Goal: Information Seeking & Learning: Learn about a topic

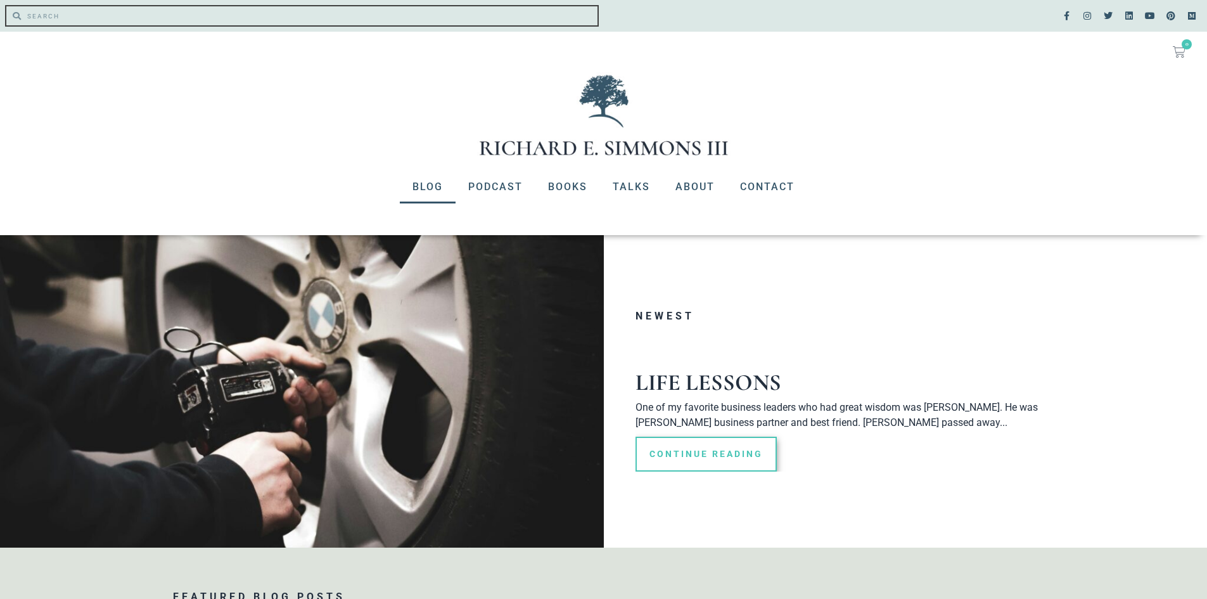
click at [77, 13] on input "Search" at bounding box center [309, 15] width 577 height 19
type input "marriage"
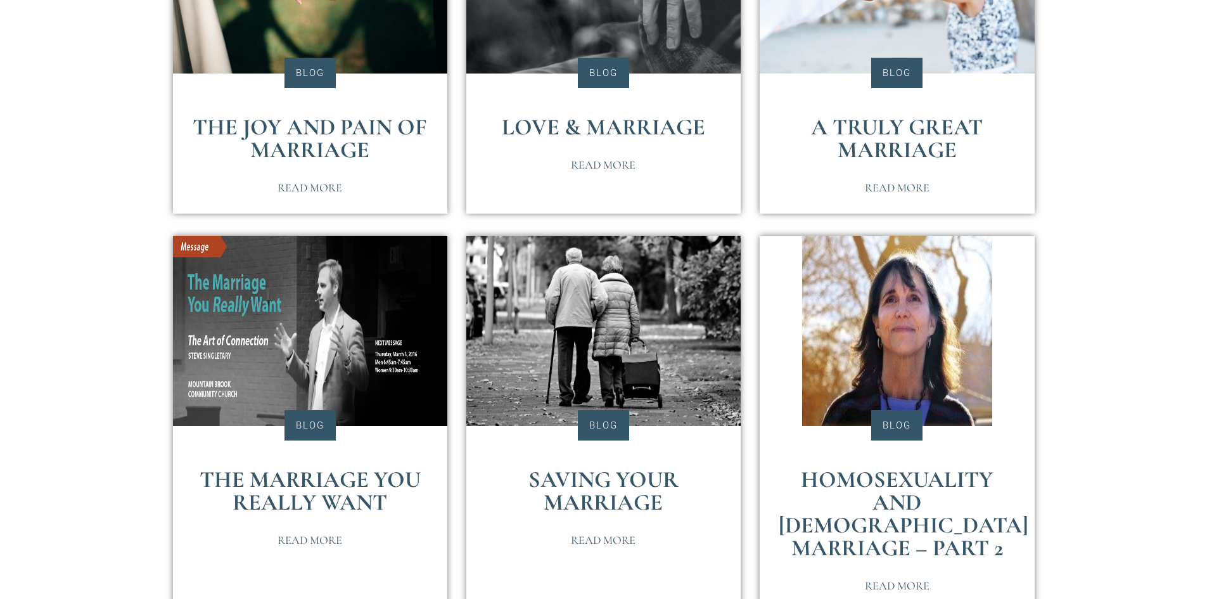
scroll to position [443, 0]
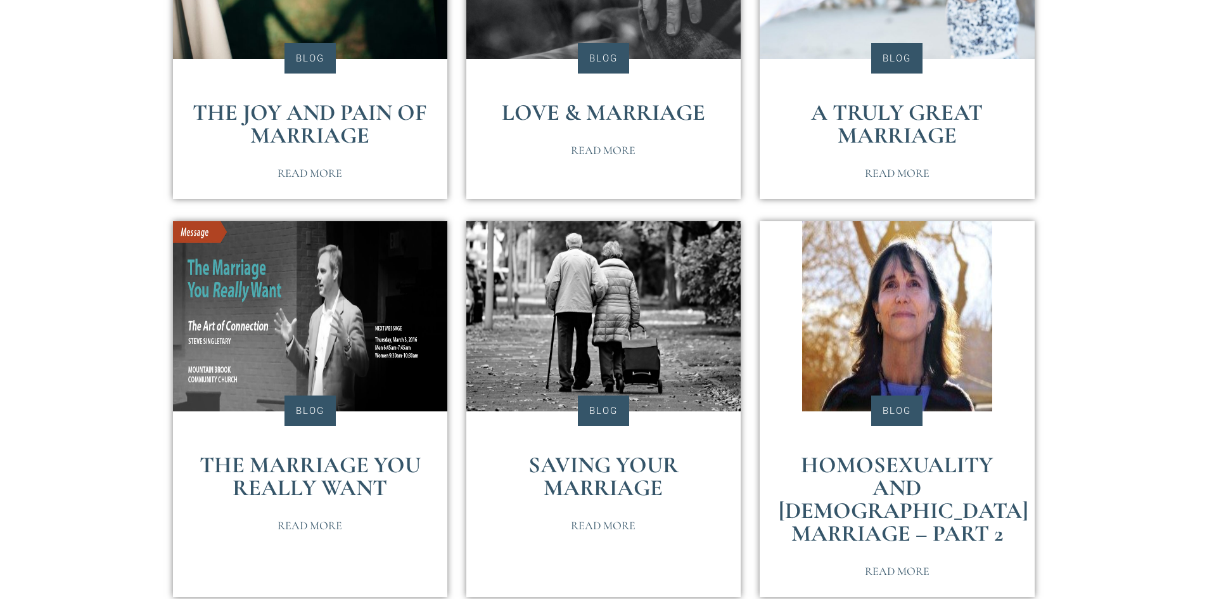
click at [314, 106] on link "The Joy and Pain of Marriage" at bounding box center [310, 124] width 234 height 50
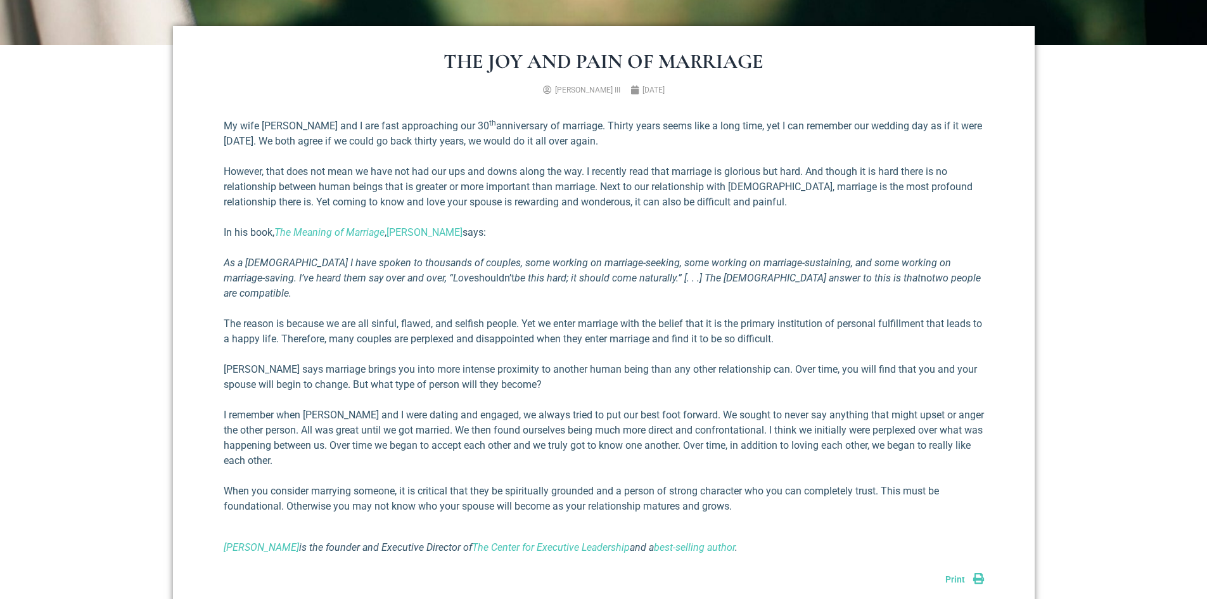
scroll to position [507, 0]
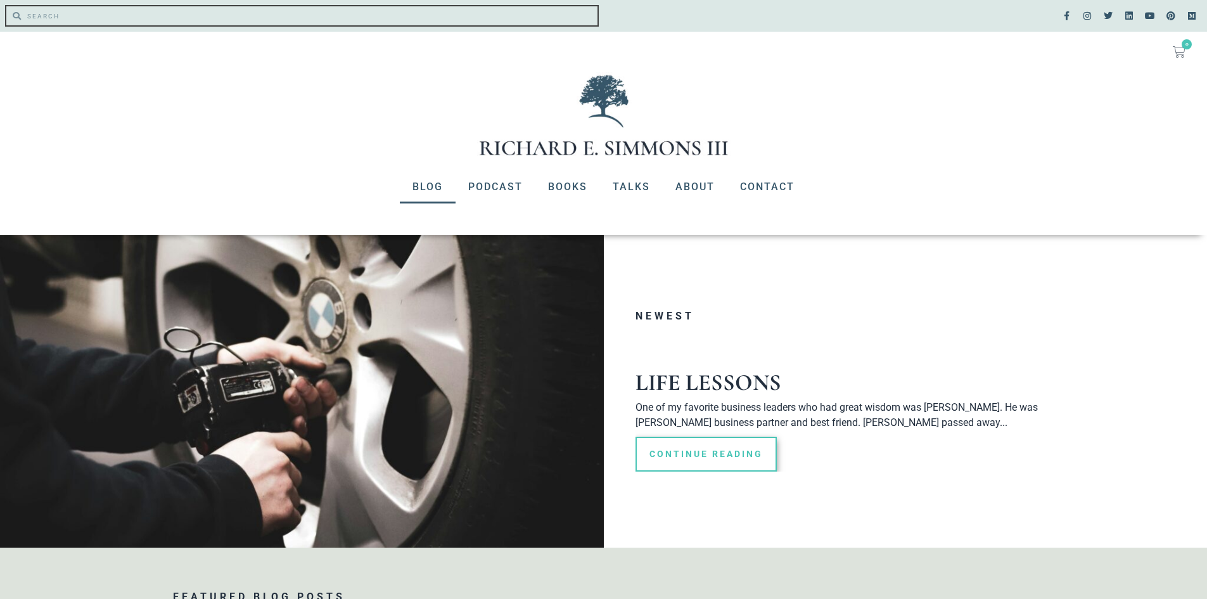
click at [217, 22] on input "Search" at bounding box center [309, 15] width 577 height 19
type input "marriage"
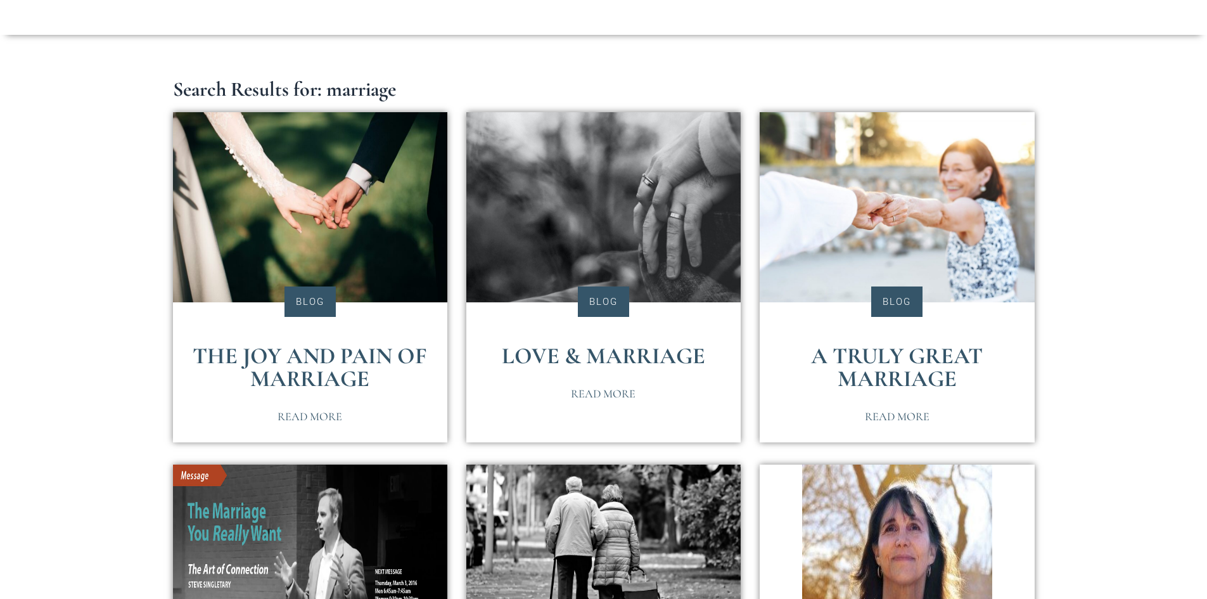
scroll to position [253, 0]
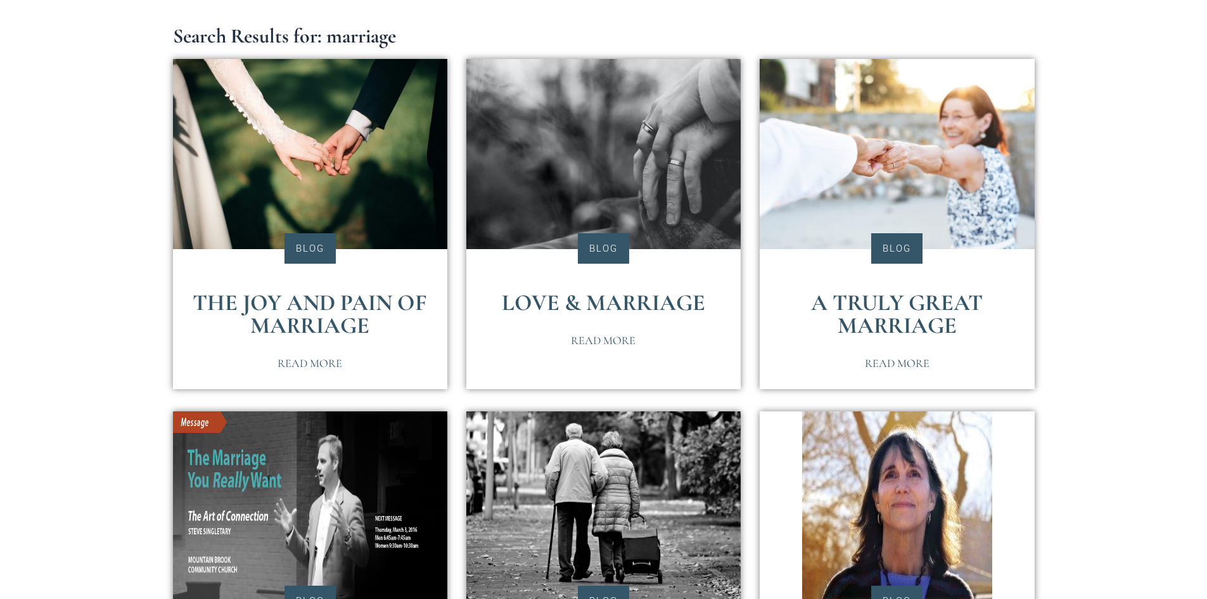
click at [619, 300] on link "Love & Marriage" at bounding box center [603, 302] width 203 height 27
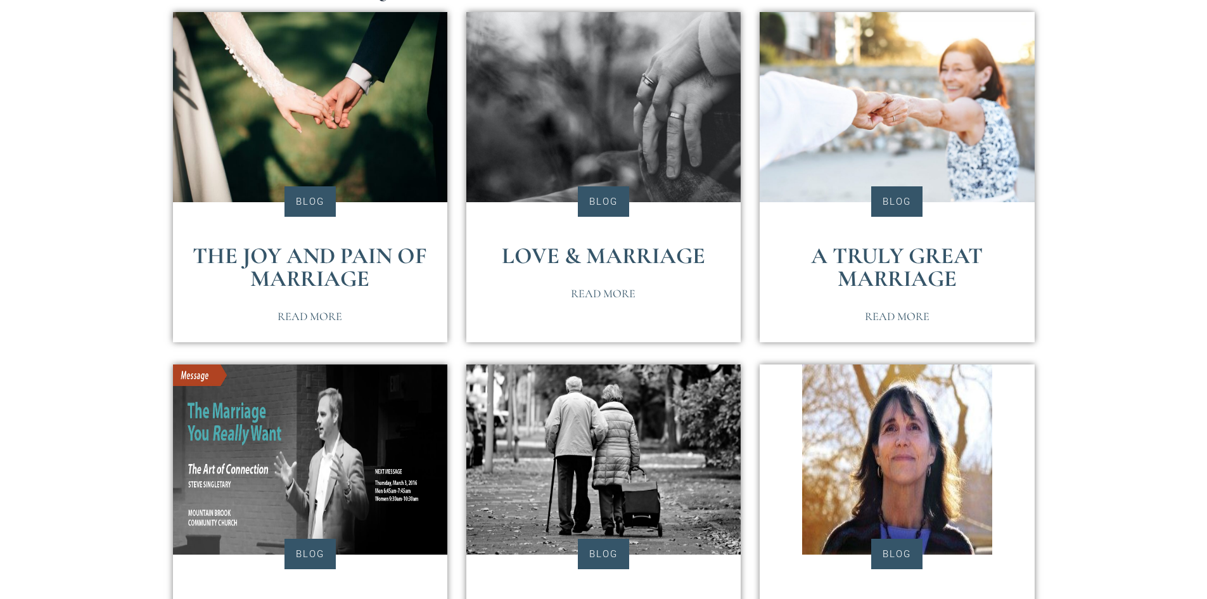
scroll to position [443, 0]
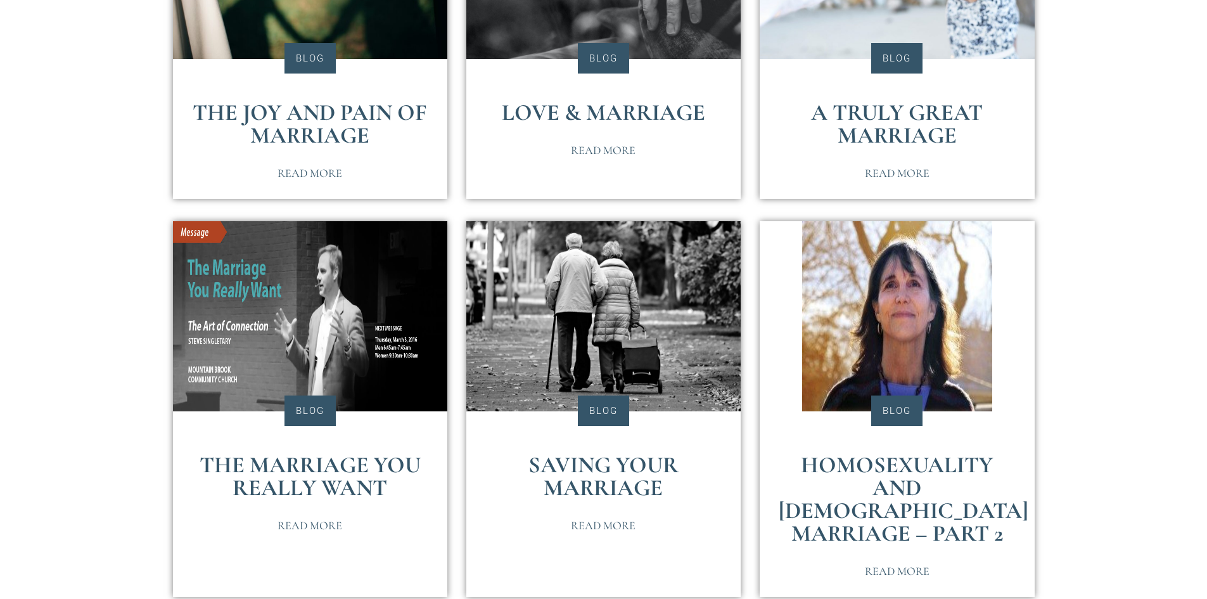
click at [895, 110] on link "A Truly Great Marriage" at bounding box center [897, 124] width 172 height 50
click at [607, 456] on link "Saving Your Marriage" at bounding box center [603, 476] width 150 height 50
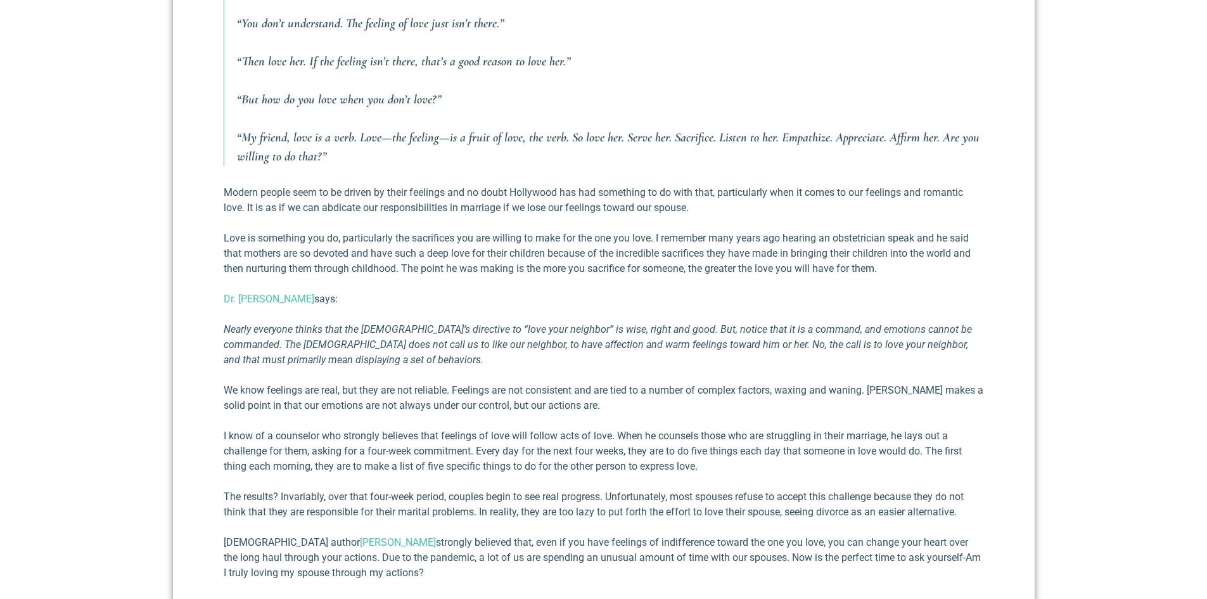
scroll to position [950, 0]
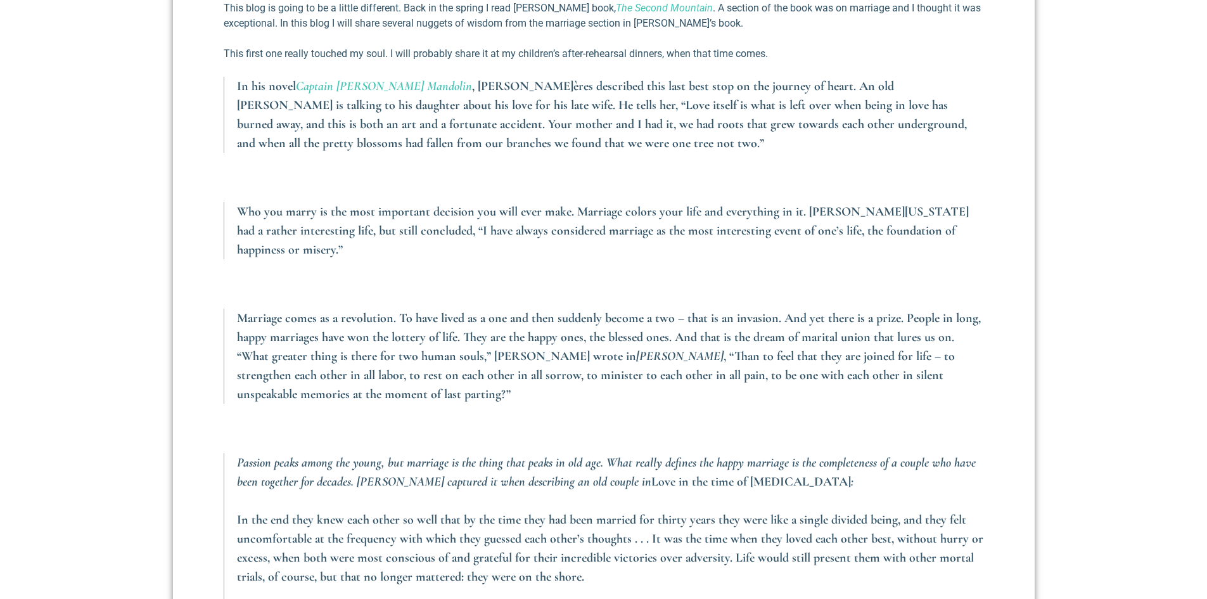
scroll to position [253, 0]
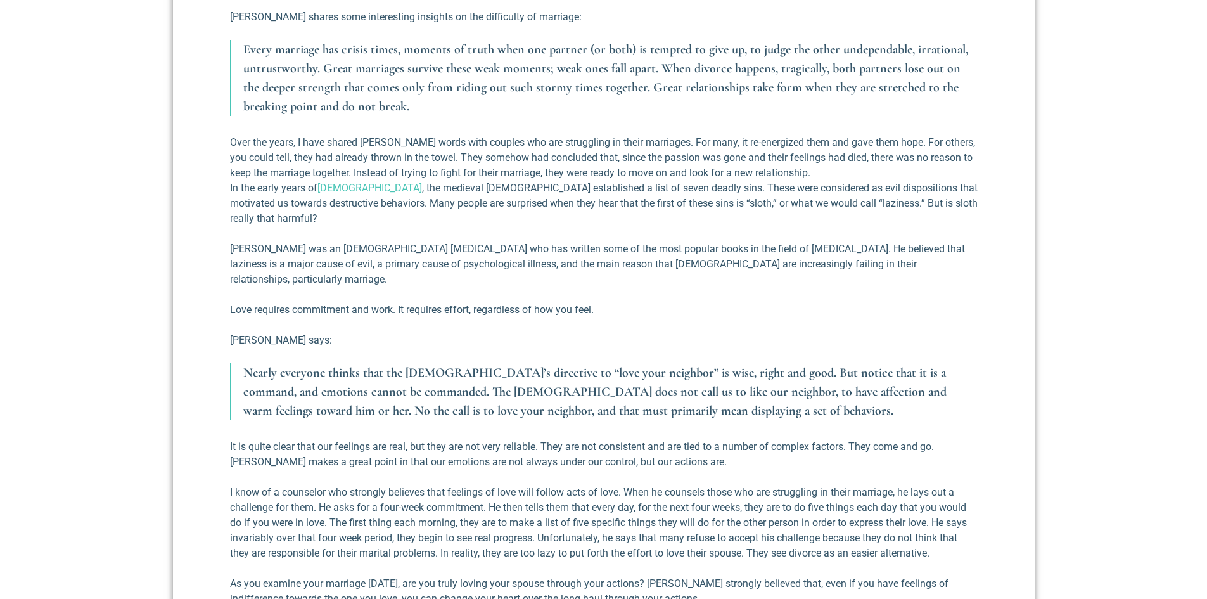
scroll to position [634, 0]
